Goal: Use online tool/utility

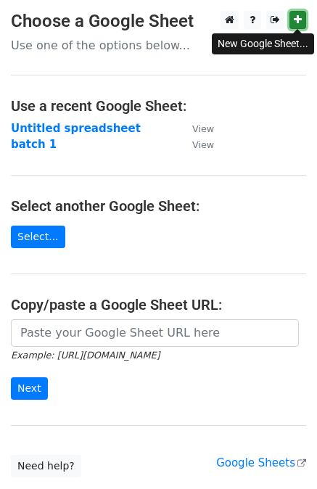
click at [295, 28] on link at bounding box center [298, 20] width 17 height 18
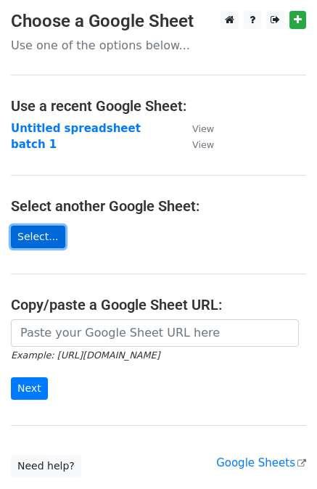
click at [33, 241] on link "Select..." at bounding box center [38, 237] width 54 height 22
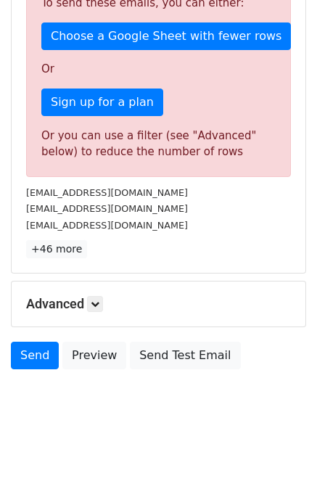
scroll to position [443, 0]
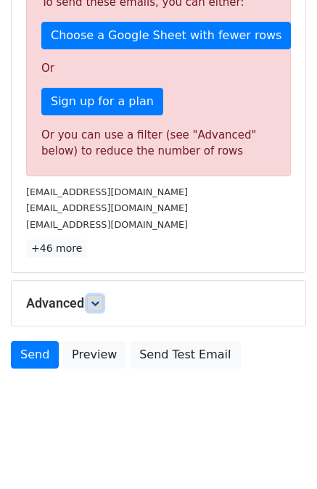
click at [94, 306] on icon at bounding box center [95, 303] width 9 height 9
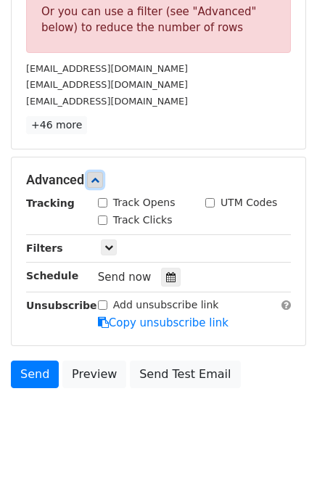
scroll to position [585, 0]
